Goal: Task Accomplishment & Management: Use online tool/utility

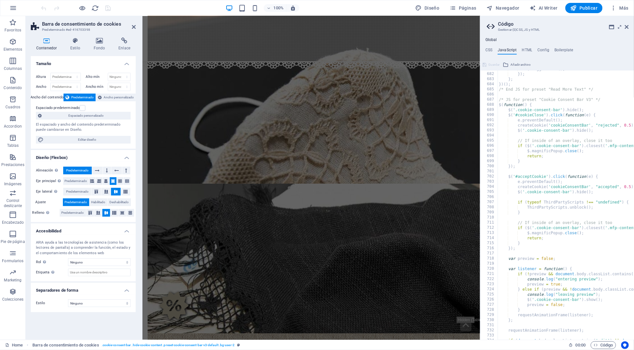
scroll to position [3488, 0]
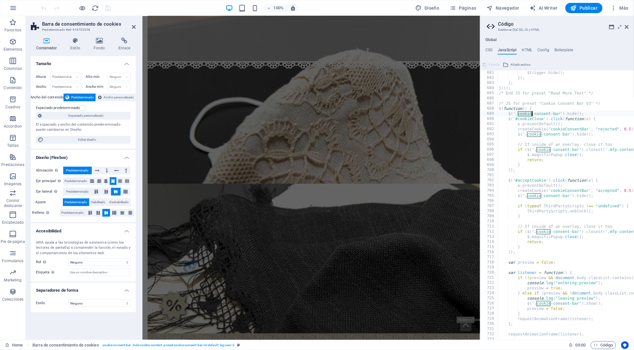
type textarea "$('#cookieClose').click(function(e) {"
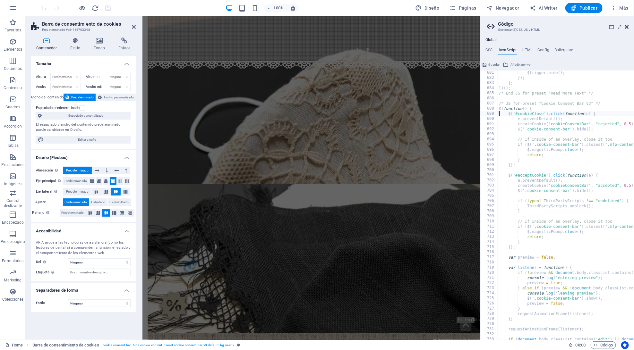
click at [626, 27] on icon at bounding box center [627, 26] width 4 height 5
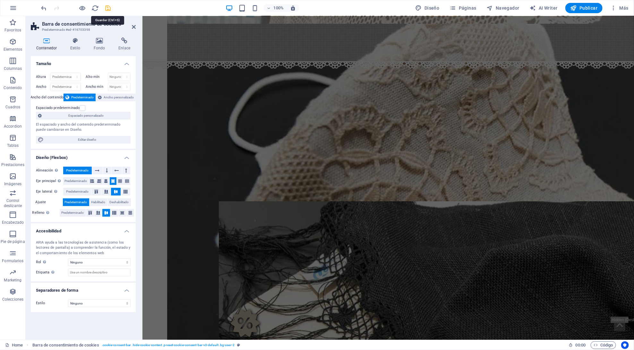
click at [110, 9] on icon "save" at bounding box center [108, 7] width 7 height 7
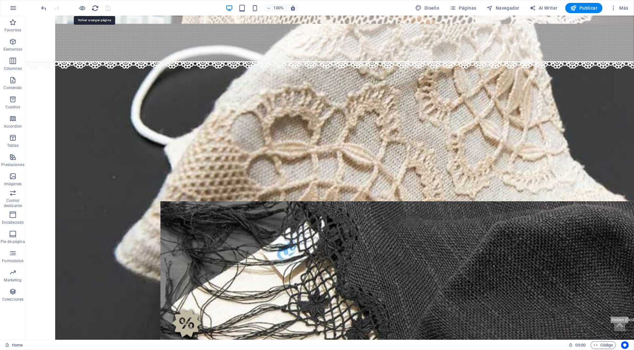
click at [96, 7] on icon "reload" at bounding box center [95, 7] width 7 height 7
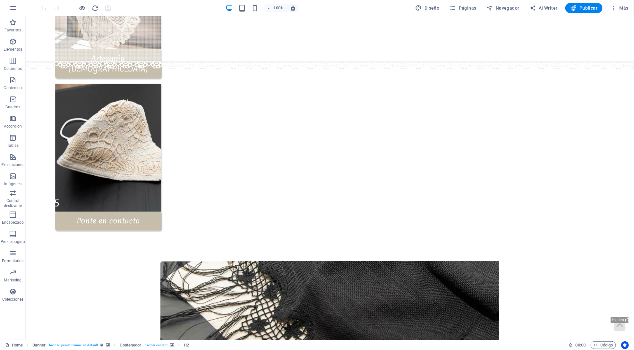
scroll to position [618, 0]
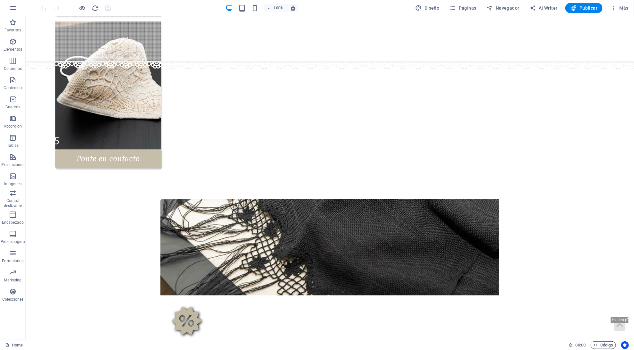
click at [608, 342] on span "Código" at bounding box center [603, 345] width 20 height 8
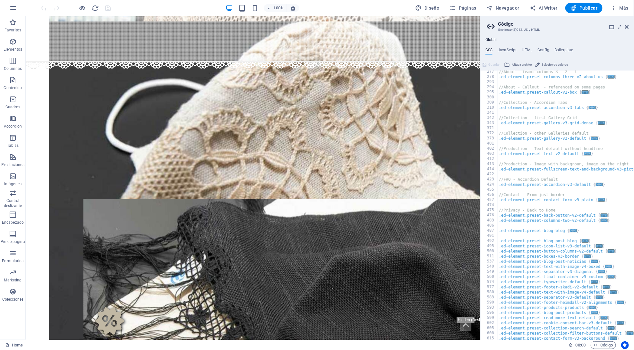
scroll to position [248, 0]
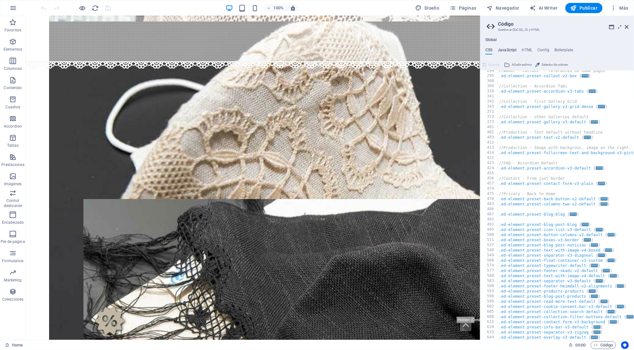
click at [514, 50] on h4 "JavaScript" at bounding box center [506, 51] width 19 height 7
type textarea "/* JS for preset "Menu V2" */"
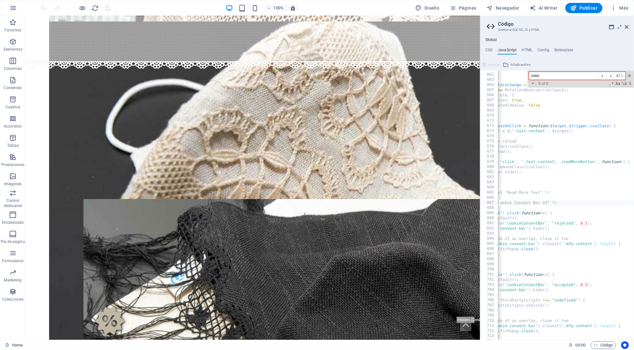
scroll to position [0, 0]
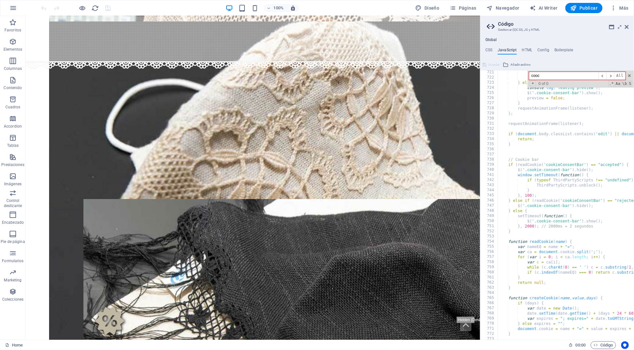
type input "cooc"
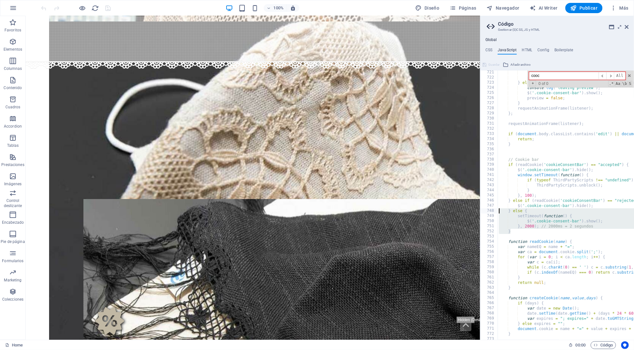
drag, startPoint x: 540, startPoint y: 248, endPoint x: 474, endPoint y: 206, distance: 78.4
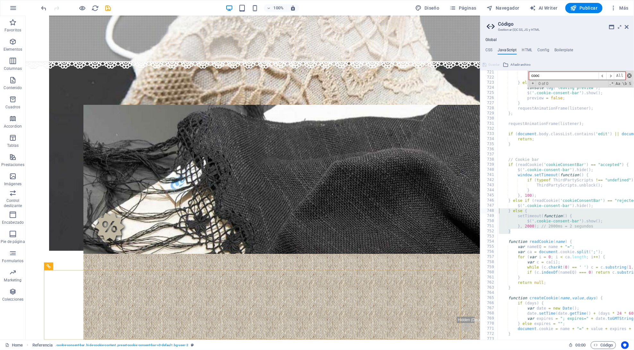
click at [628, 74] on span at bounding box center [629, 75] width 4 height 4
type textarea "} else { setTimeout(function() {"
click at [625, 27] on icon at bounding box center [627, 26] width 4 height 5
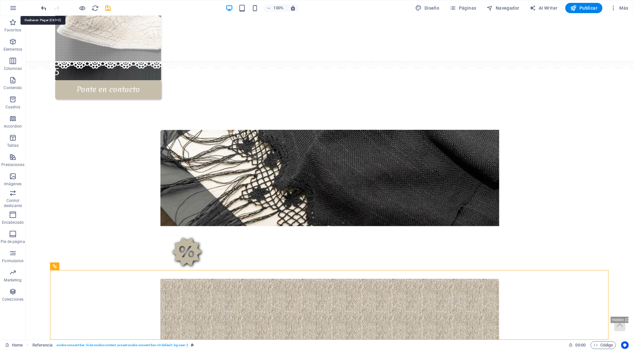
click at [44, 9] on icon "undo" at bounding box center [43, 7] width 7 height 7
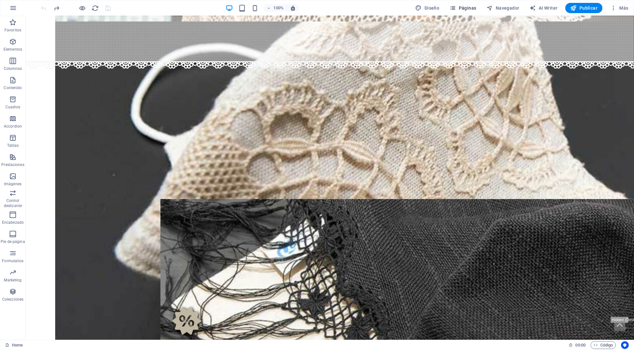
click at [459, 7] on span "Páginas" at bounding box center [462, 8] width 27 height 6
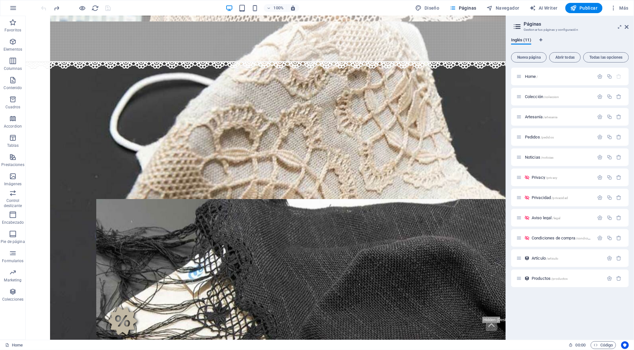
click at [508, 1] on div "100% Diseño Páginas Navegador AI Writer Publicar Más" at bounding box center [316, 7] width 633 height 15
click at [508, 5] on span "Navegador" at bounding box center [502, 8] width 33 height 6
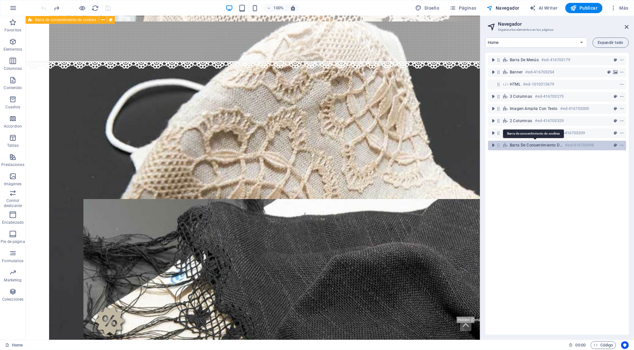
click at [539, 146] on span "Barra de consentimiento de cookies" at bounding box center [535, 145] width 53 height 5
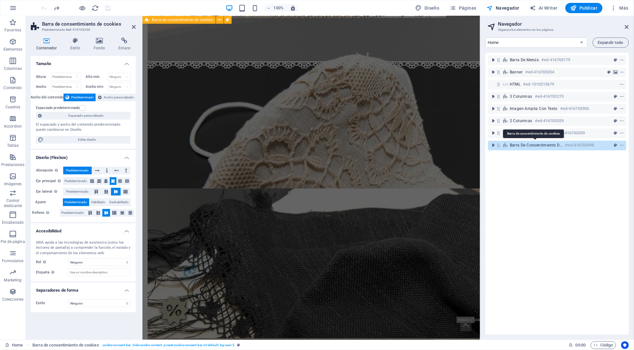
scroll to position [616, 0]
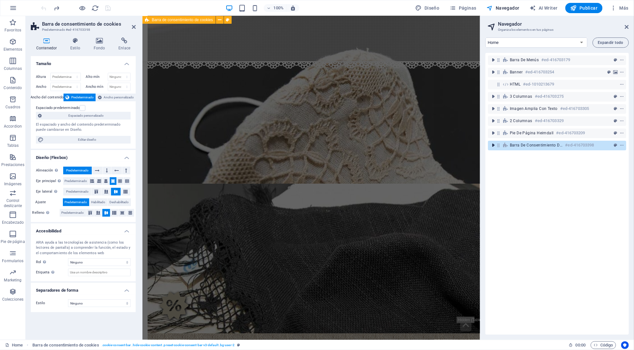
click at [491, 143] on icon "toggle-expand" at bounding box center [493, 145] width 6 height 6
click at [624, 27] on h2 "Navegador" at bounding box center [563, 24] width 131 height 6
click at [626, 24] on icon at bounding box center [627, 26] width 4 height 5
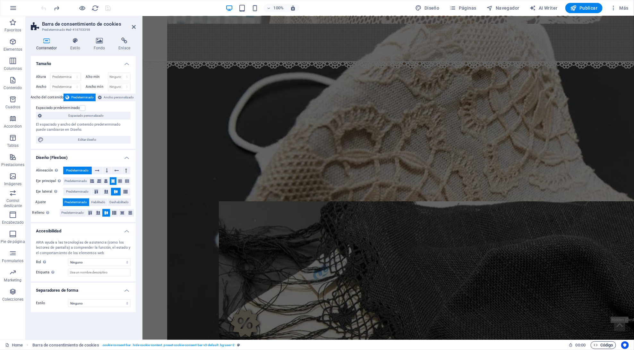
click at [604, 346] on span "Código" at bounding box center [603, 345] width 20 height 8
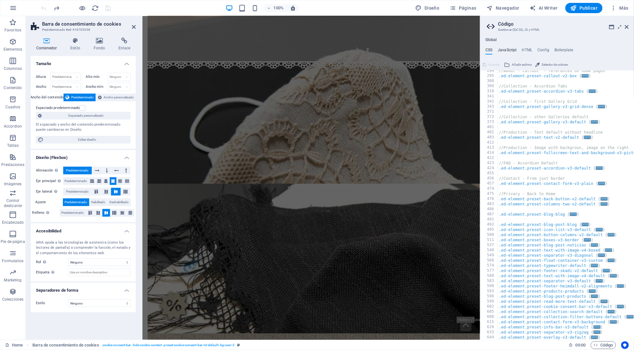
click at [509, 48] on h4 "JavaScript" at bounding box center [506, 51] width 19 height 7
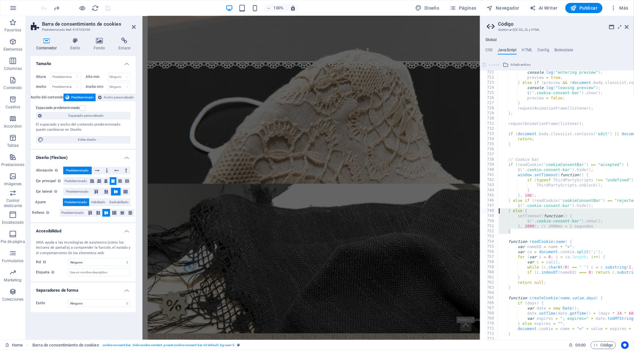
paste textarea "}"
type textarea "}"
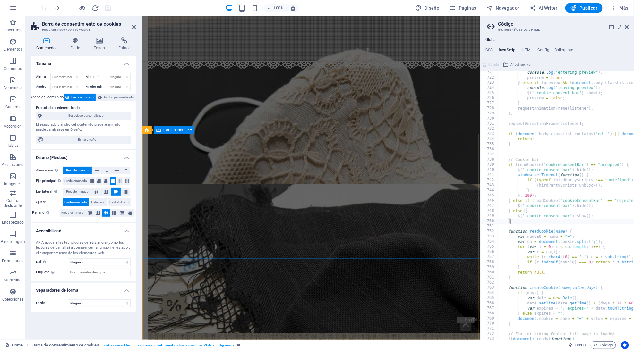
scroll to position [3694, 0]
click at [175, 64] on figure at bounding box center [311, 80] width 304 height 32
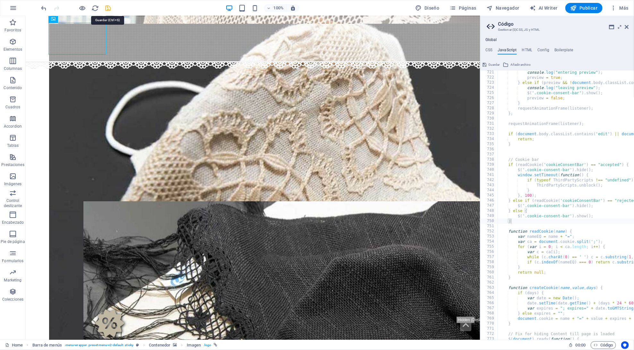
click at [110, 9] on icon "save" at bounding box center [108, 7] width 7 height 7
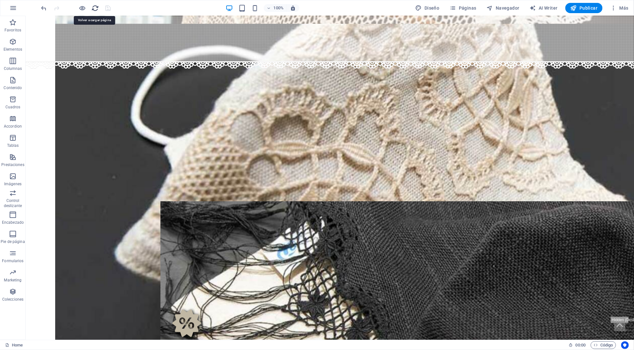
click at [96, 8] on icon "reload" at bounding box center [95, 7] width 7 height 7
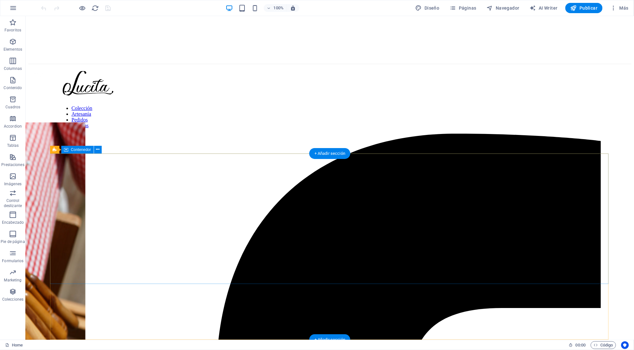
scroll to position [618, 0]
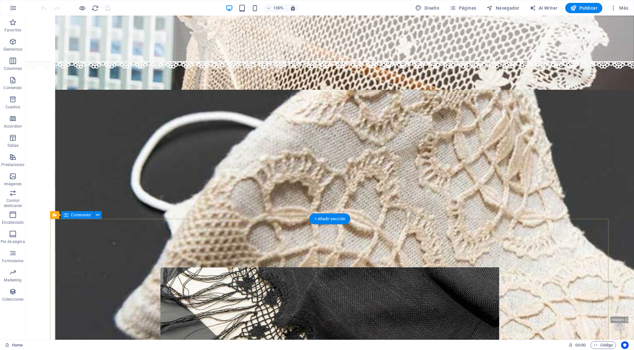
scroll to position [618, 0]
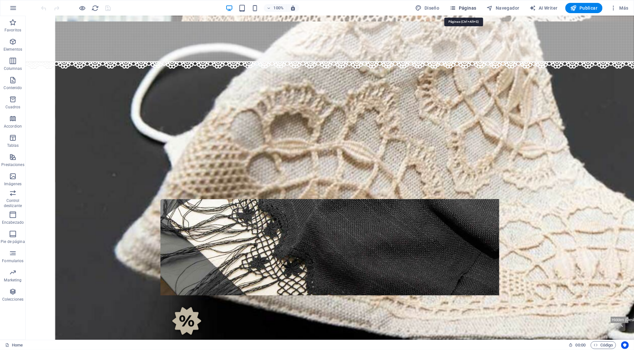
click at [467, 10] on span "Páginas" at bounding box center [462, 8] width 27 height 6
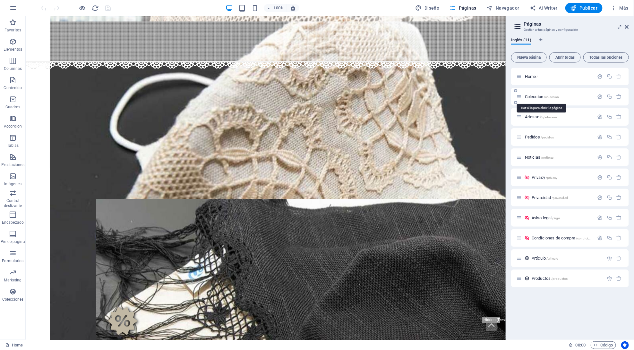
click at [533, 97] on span "Colección /coleccion" at bounding box center [542, 96] width 34 height 5
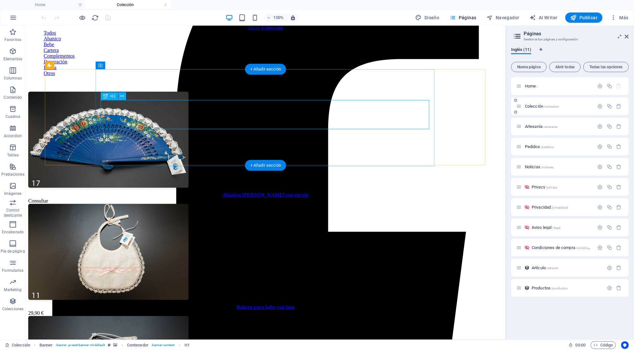
scroll to position [550, 0]
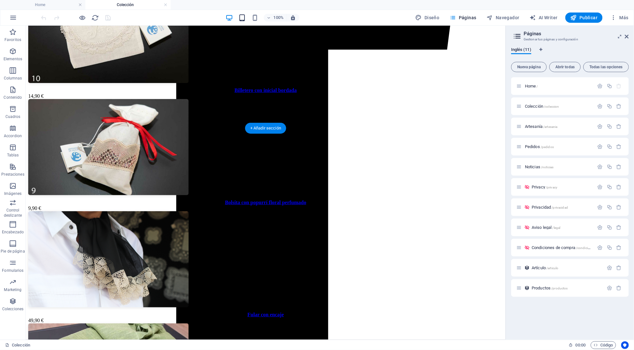
click at [243, 20] on icon "button" at bounding box center [241, 17] width 7 height 7
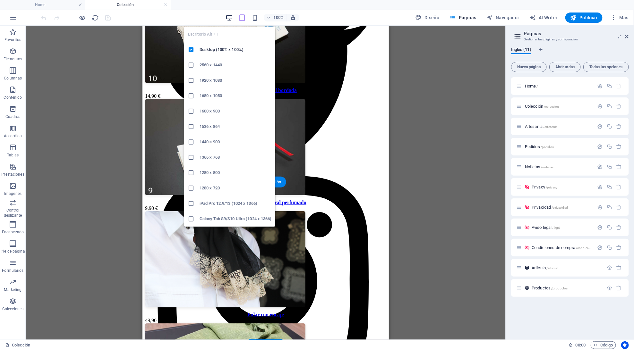
click at [228, 18] on icon "button" at bounding box center [228, 17] width 7 height 7
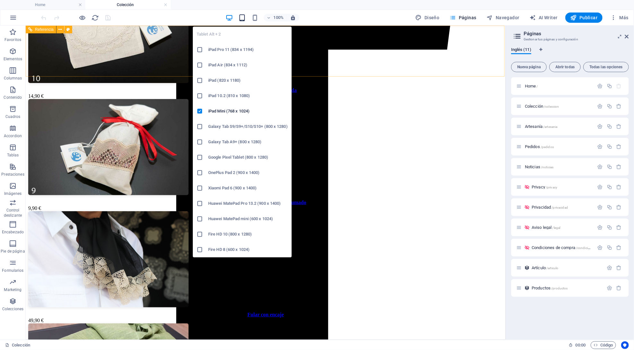
click at [239, 14] on icon "button" at bounding box center [241, 17] width 7 height 7
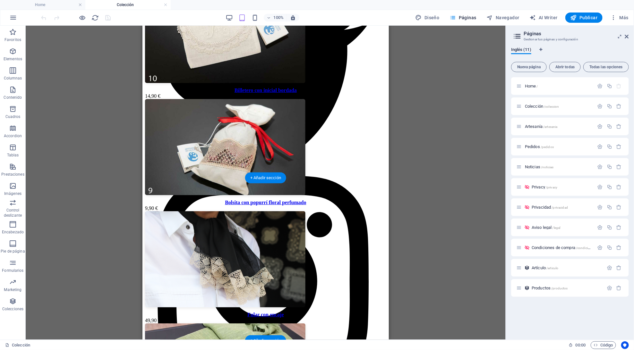
scroll to position [760, 0]
